Goal: Task Accomplishment & Management: Manage account settings

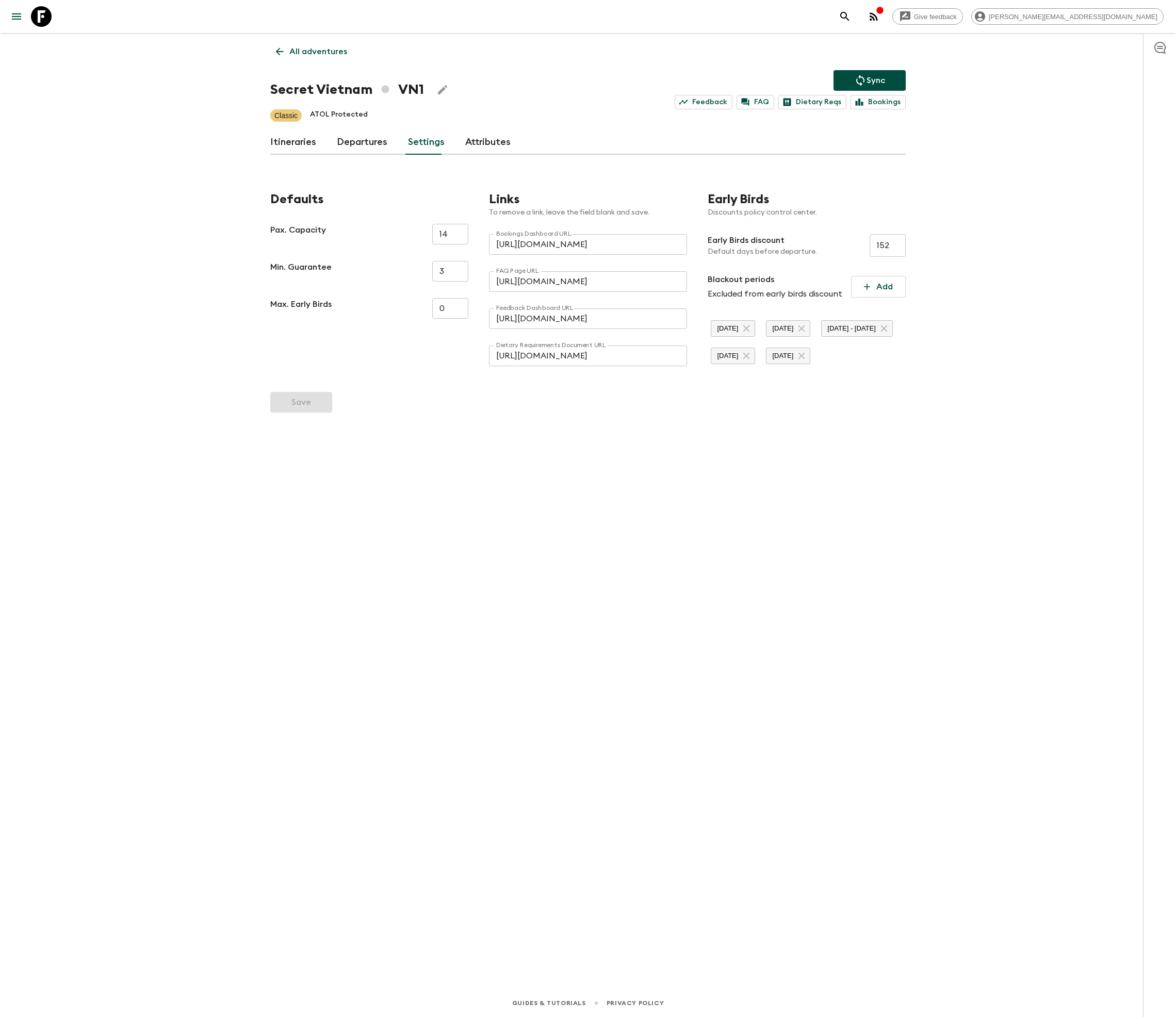
click at [357, 148] on link "Departures" at bounding box center [362, 142] width 50 height 25
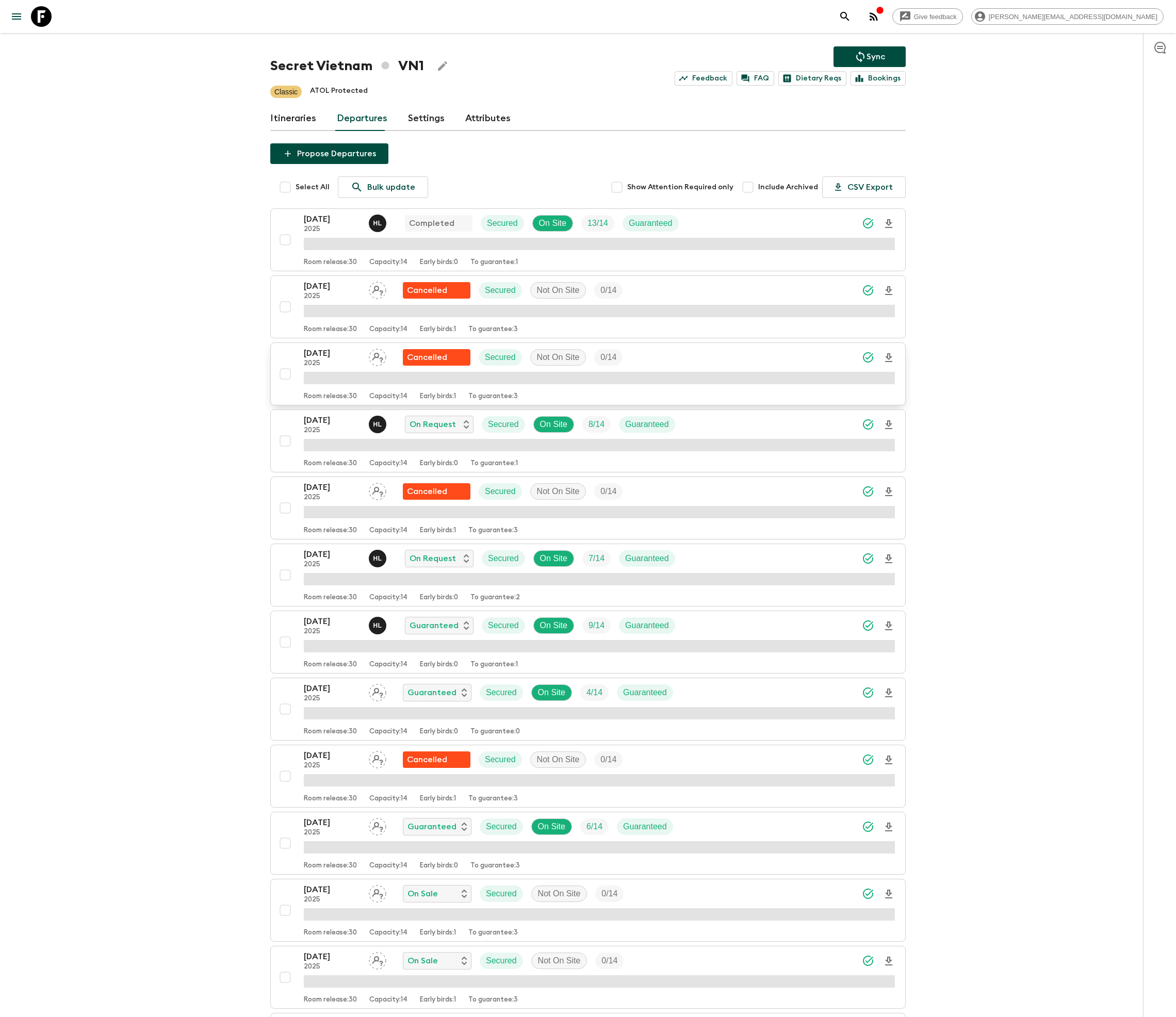
scroll to position [25, 0]
click at [692, 562] on div "[DATE] 2025 H L On Request Secured On Site 7 / 14 Guaranteed" at bounding box center [599, 558] width 591 height 21
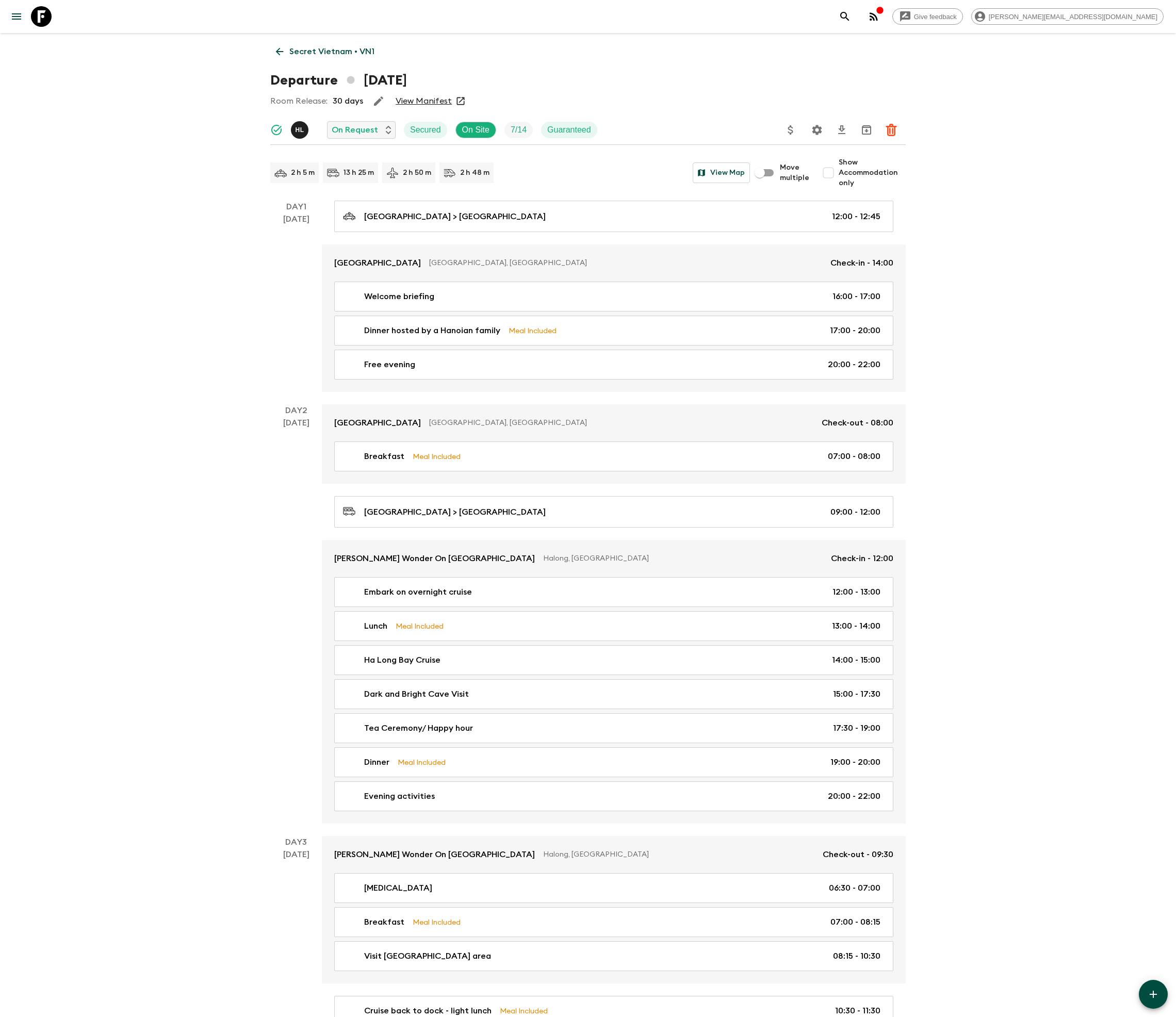
click at [817, 128] on icon "Settings" at bounding box center [817, 130] width 10 height 10
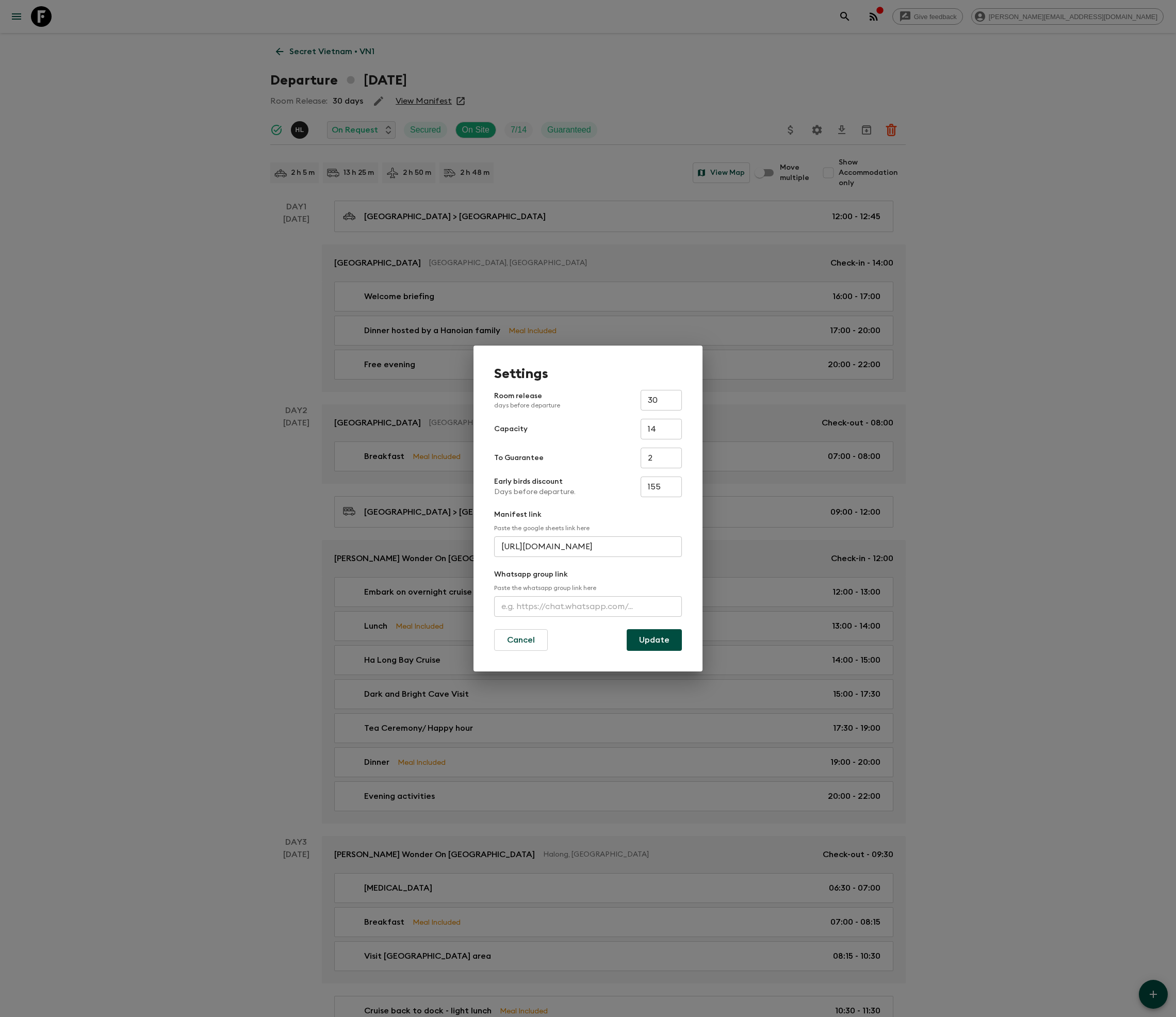
click at [590, 608] on input "text" at bounding box center [587, 607] width 188 height 21
type input "[URL][DOMAIN_NAME]"
click at [654, 640] on button "Update" at bounding box center [654, 640] width 55 height 22
